Goal: Information Seeking & Learning: Learn about a topic

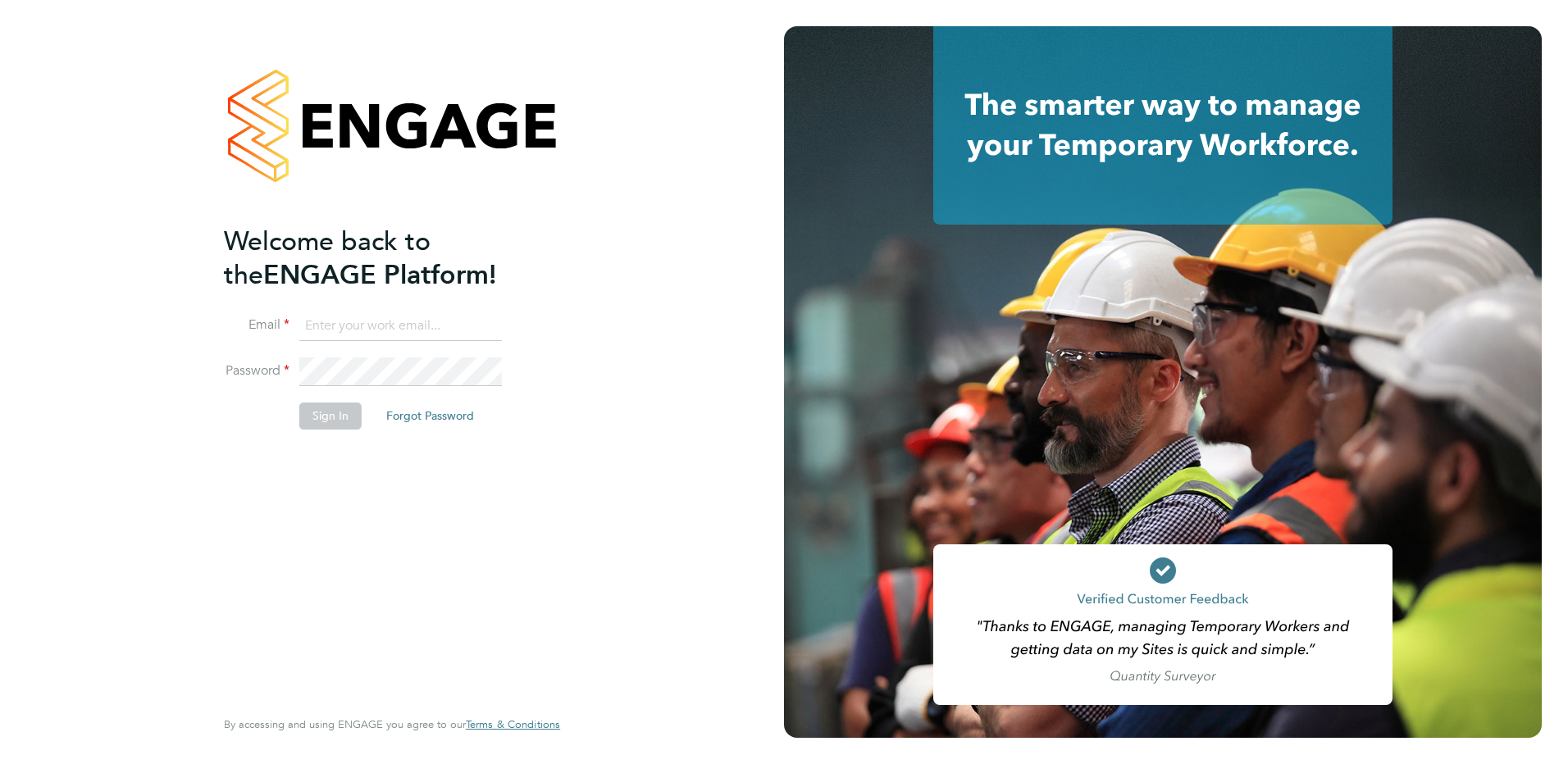
type input "[PERSON_NAME][EMAIL_ADDRESS][DOMAIN_NAME]"
click at [304, 417] on button "Sign In" at bounding box center [330, 415] width 62 height 26
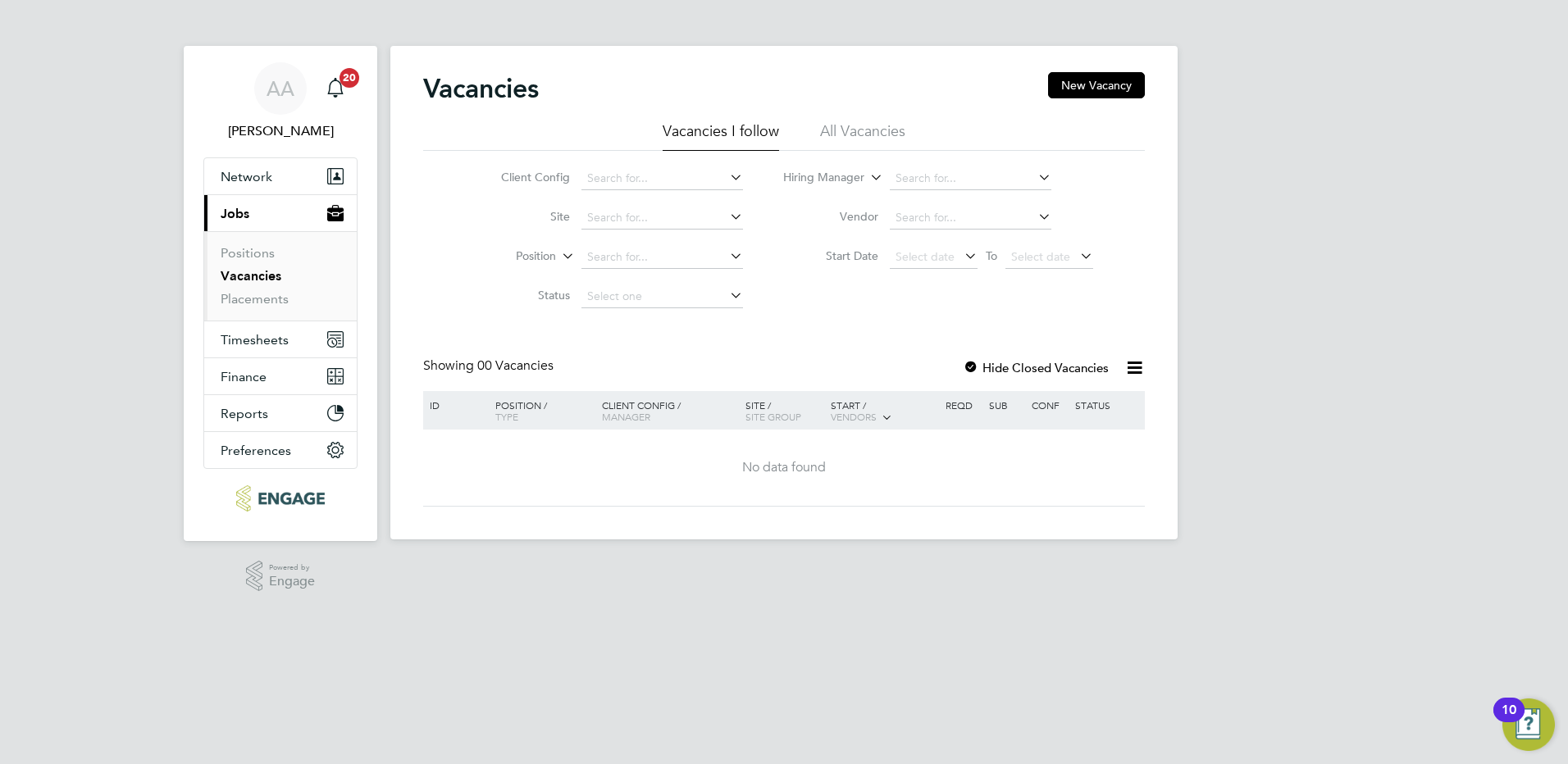
click at [852, 132] on li "All Vacancies" at bounding box center [862, 136] width 85 height 29
